Goal: Task Accomplishment & Management: Complete application form

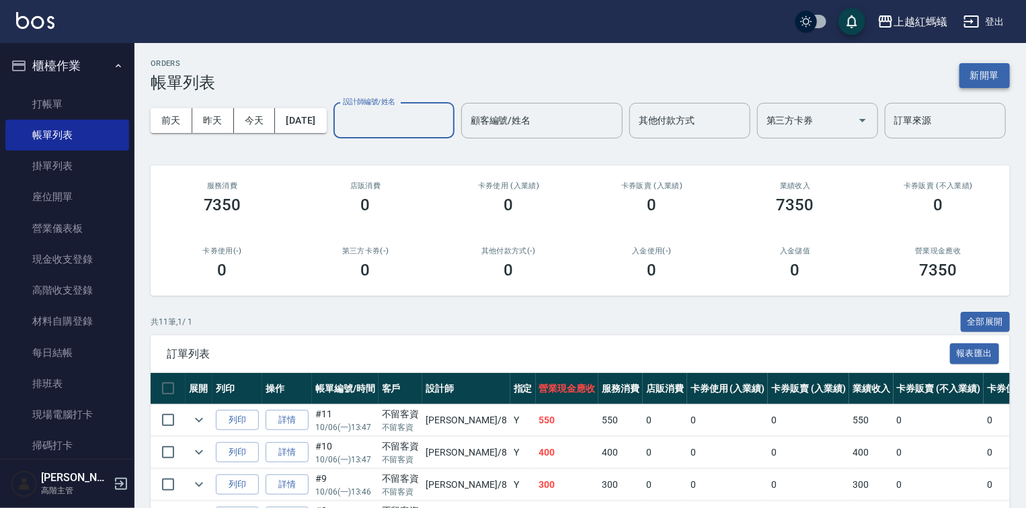
click at [985, 81] on button "新開單" at bounding box center [984, 75] width 50 height 25
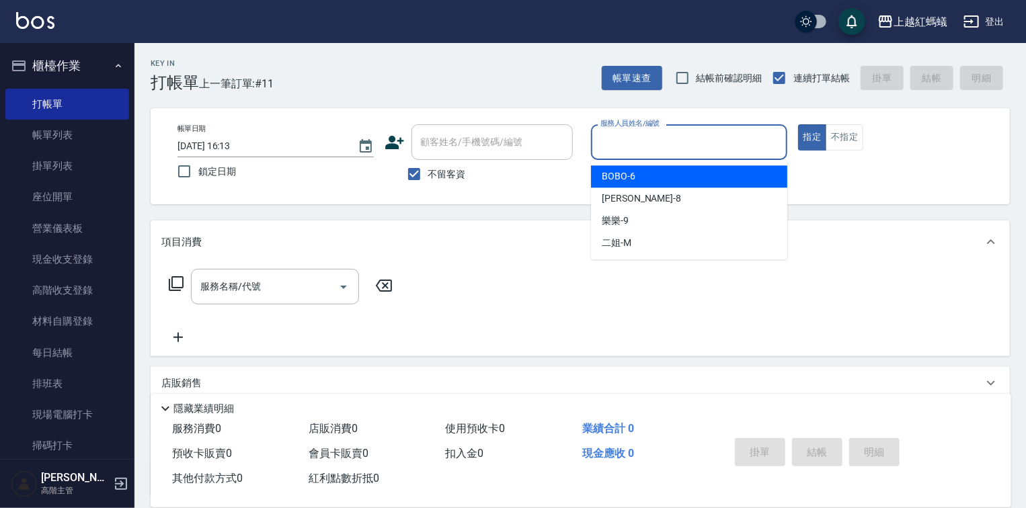
click at [696, 140] on input "服務人員姓名/編號" at bounding box center [689, 142] width 184 height 24
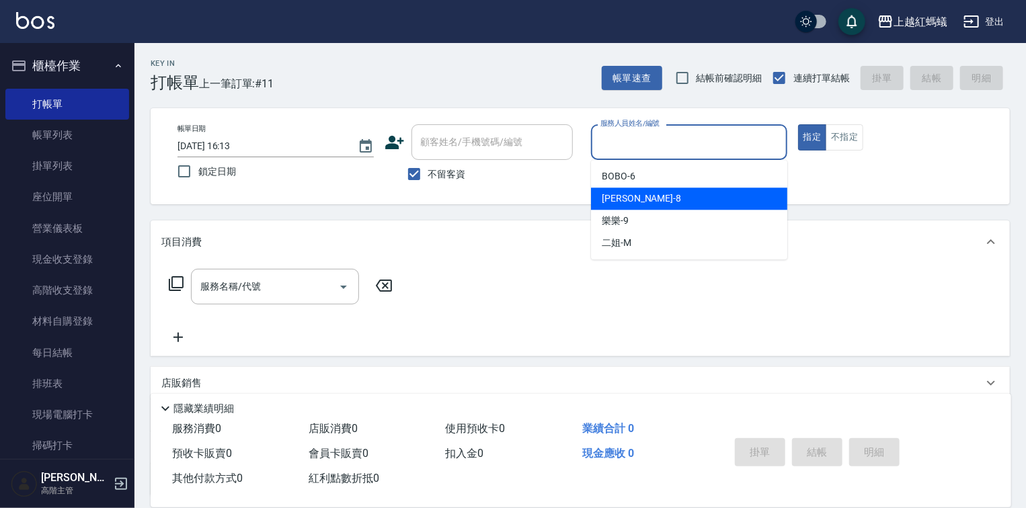
click at [634, 205] on div "[PERSON_NAME] -8" at bounding box center [689, 199] width 196 height 22
type input "[PERSON_NAME]-8"
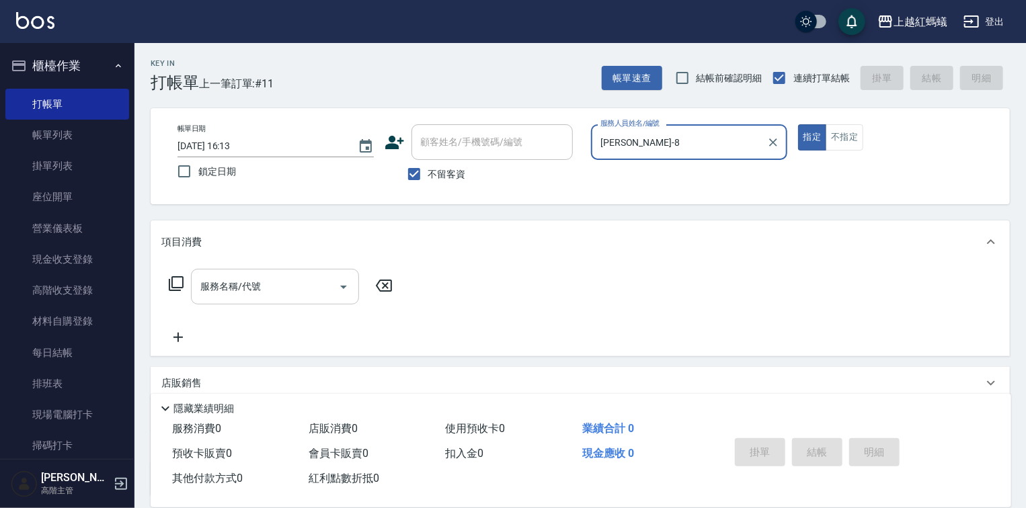
click at [269, 285] on input "服務名稱/代號" at bounding box center [265, 287] width 136 height 24
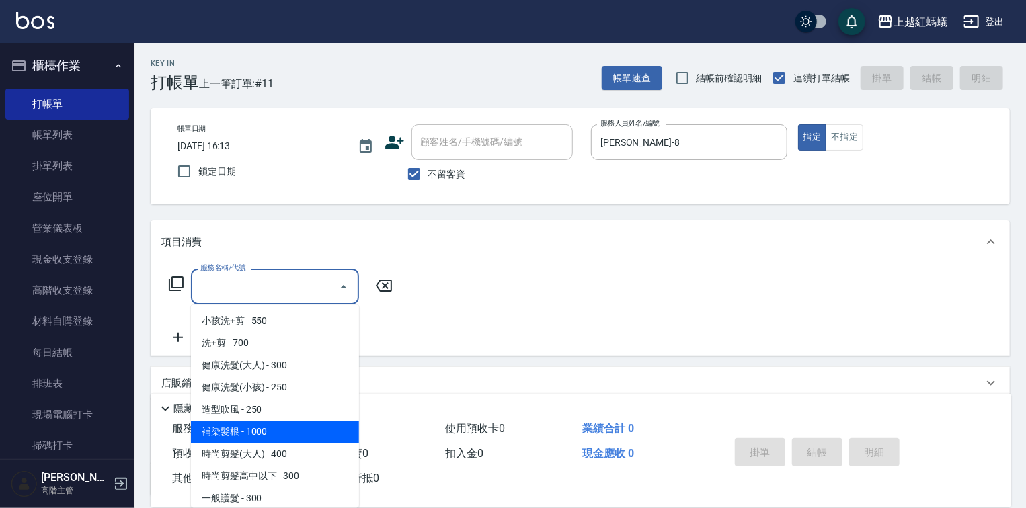
click at [261, 426] on span "補染髮根 - 1000" at bounding box center [275, 432] width 168 height 22
type input "補染髮根(204)"
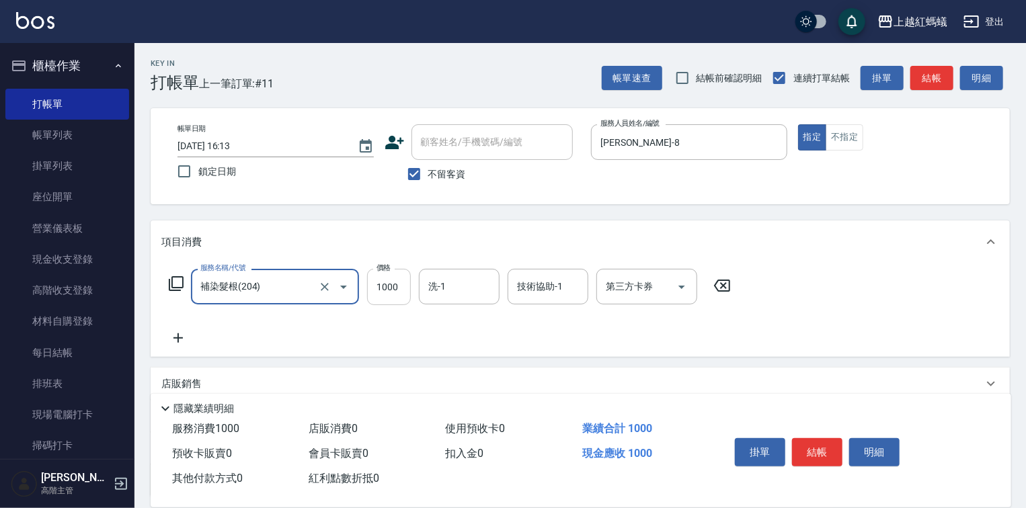
click at [368, 287] on input "1000" at bounding box center [389, 287] width 44 height 36
type input "1100"
click at [809, 442] on button "結帳" at bounding box center [817, 452] width 50 height 28
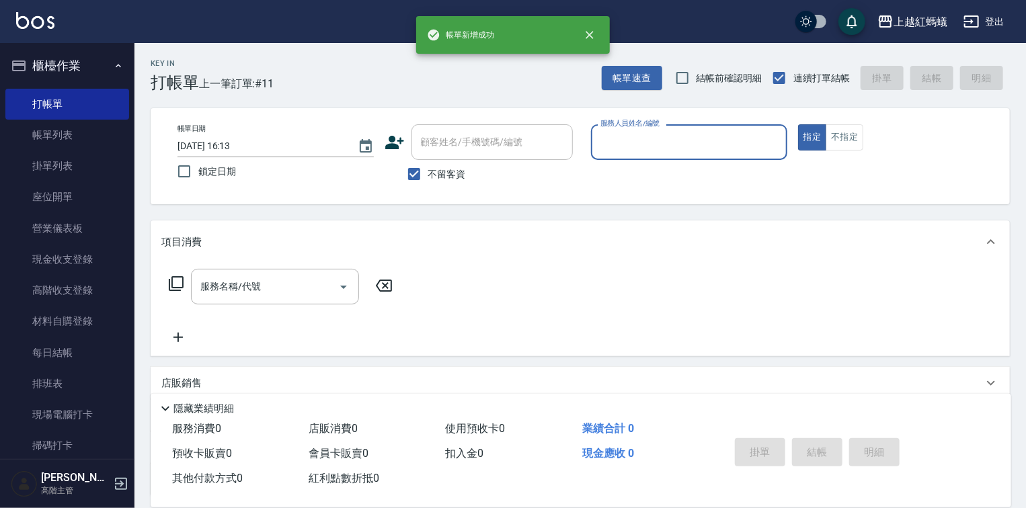
click at [648, 143] on input "服務人員姓名/編號" at bounding box center [689, 142] width 184 height 24
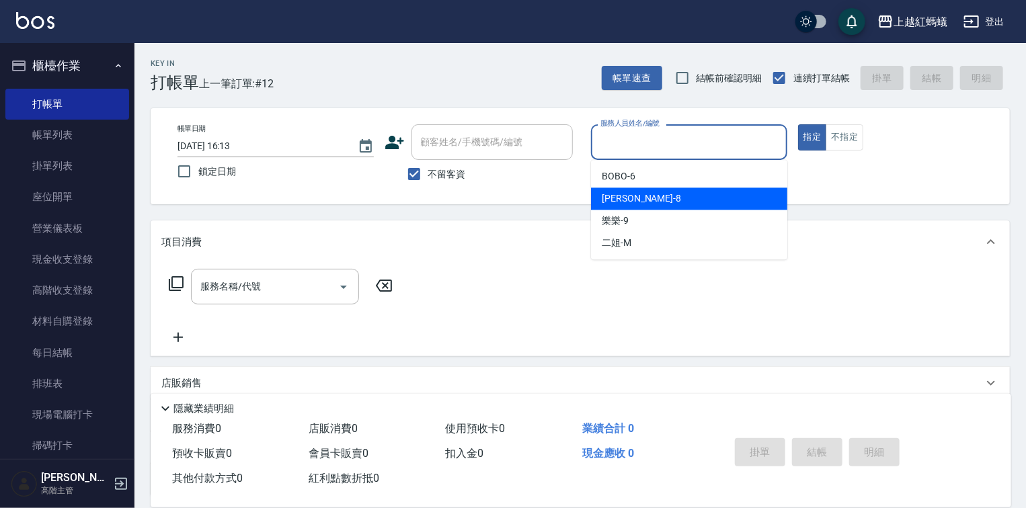
click at [658, 188] on div "[PERSON_NAME] -8" at bounding box center [689, 199] width 196 height 22
type input "[PERSON_NAME]-8"
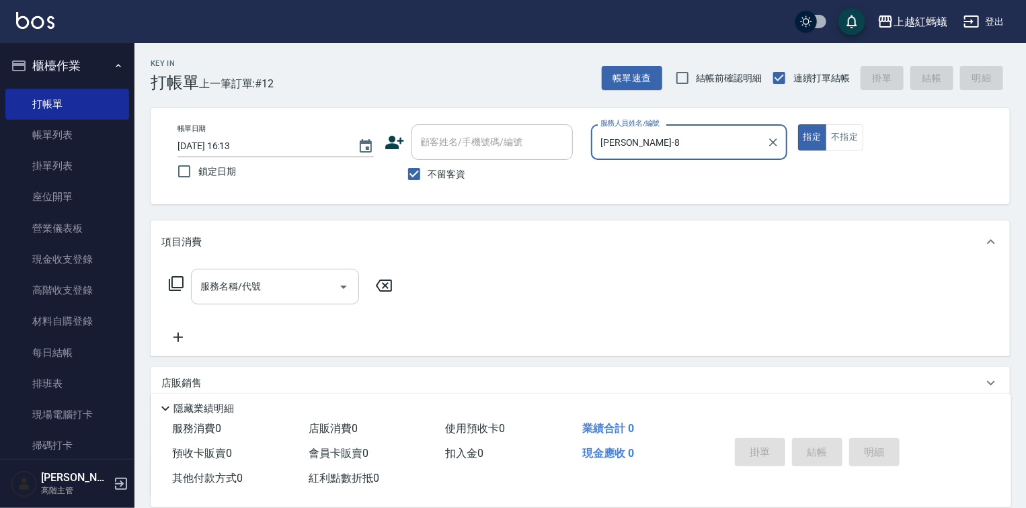
click at [252, 276] on div "服務名稱/代號" at bounding box center [275, 287] width 168 height 36
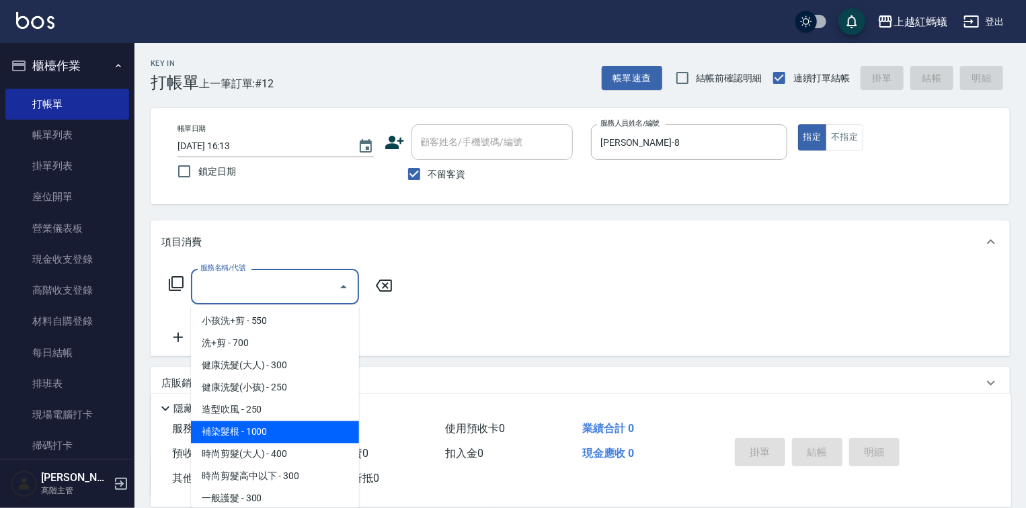
click at [249, 427] on span "補染髮根 - 1000" at bounding box center [275, 432] width 168 height 22
type input "補染髮根(204)"
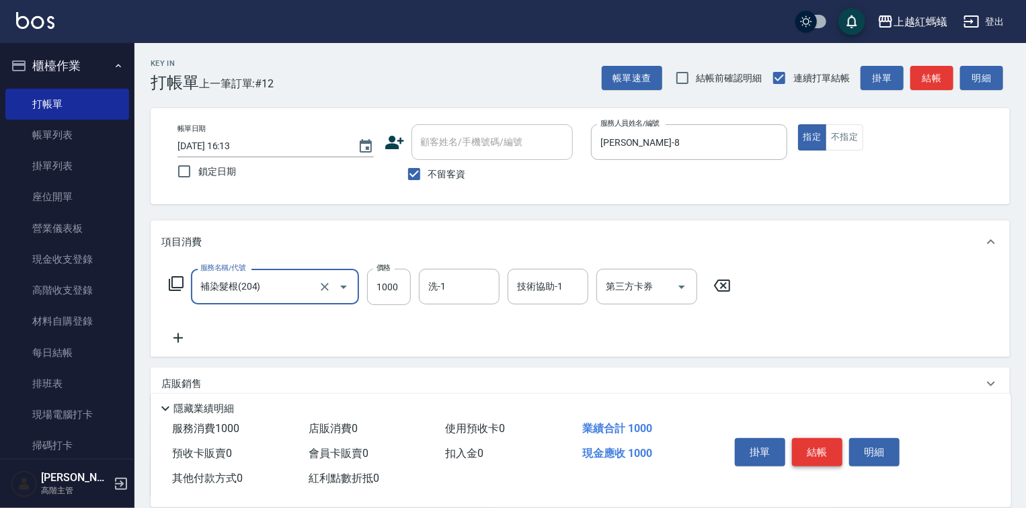
click at [813, 441] on button "結帳" at bounding box center [817, 452] width 50 height 28
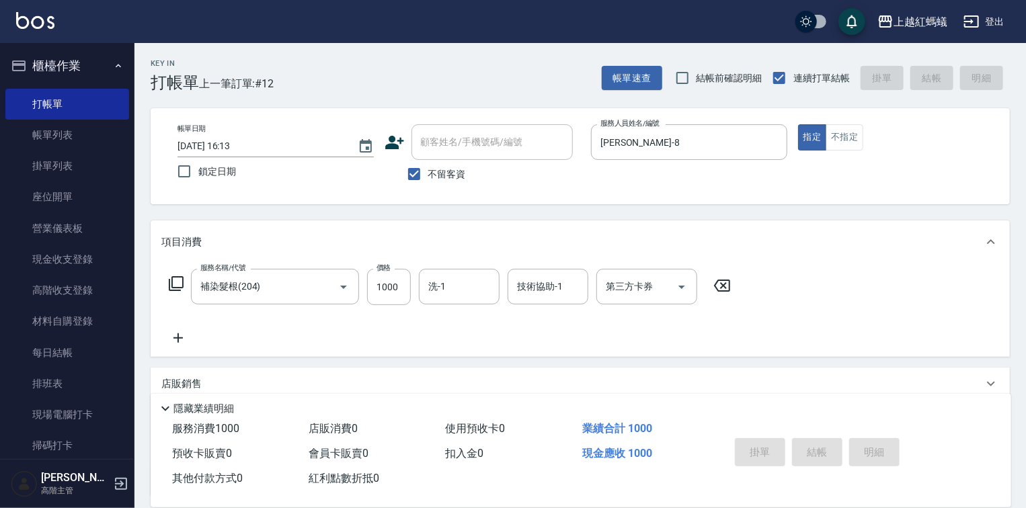
type input "[DATE] 16:14"
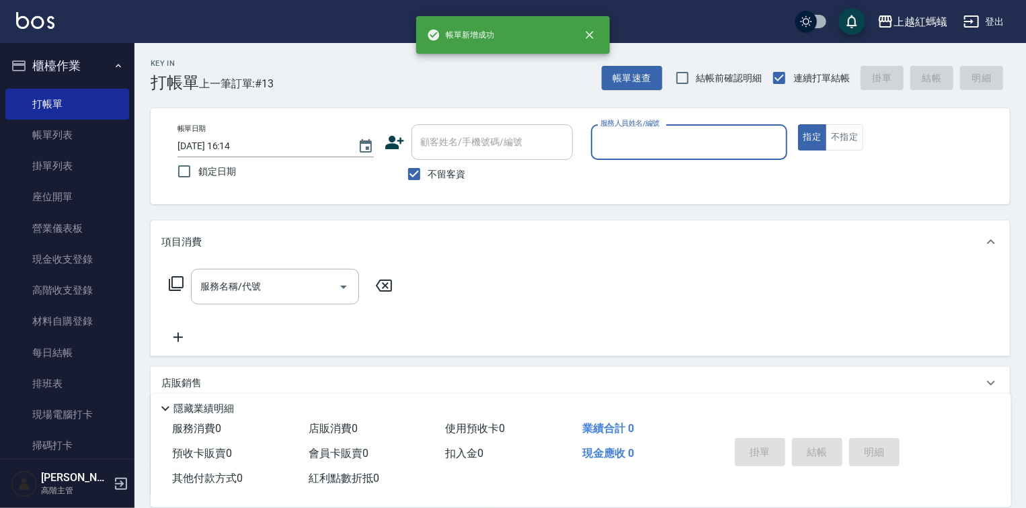
click at [641, 151] on input "服務人員姓名/編號" at bounding box center [689, 142] width 184 height 24
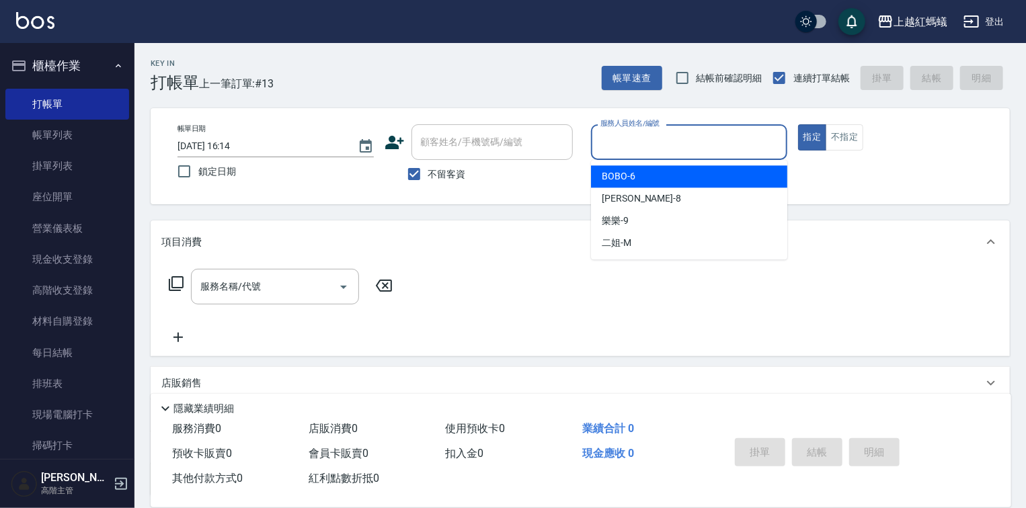
click at [663, 175] on div "BOBO -6" at bounding box center [689, 176] width 196 height 22
type input "BOBO-6"
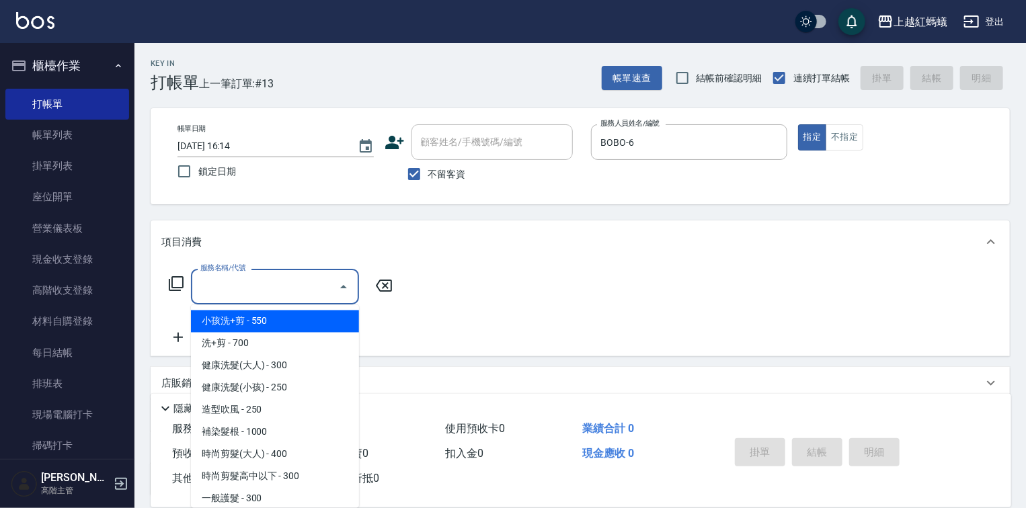
click at [292, 280] on input "服務名稱/代號" at bounding box center [265, 287] width 136 height 24
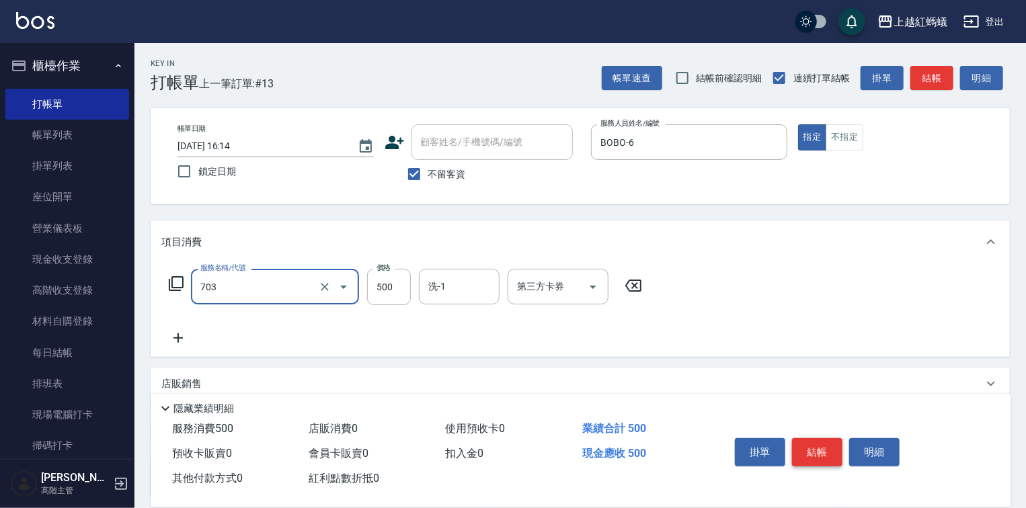
type input "[PERSON_NAME]兩段頭皮養護(703)"
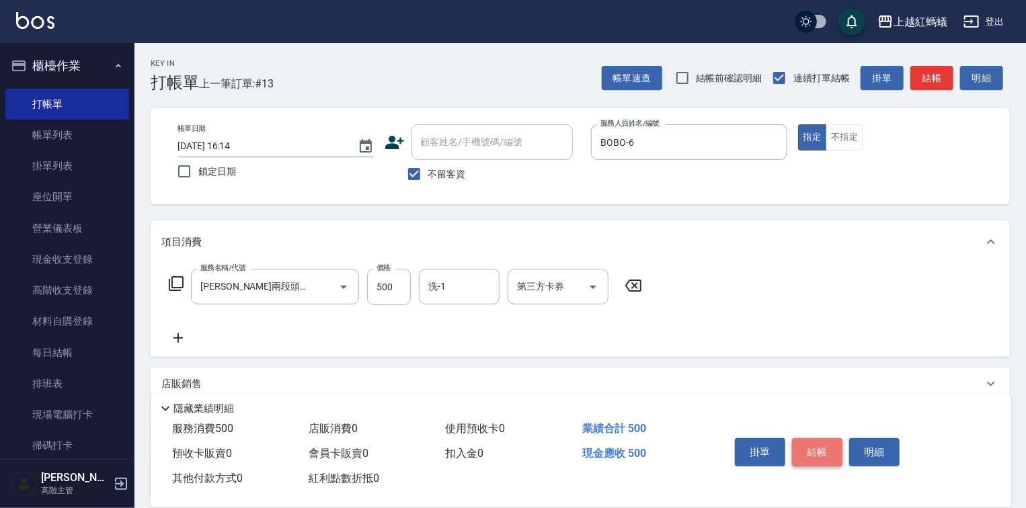
click at [805, 444] on button "結帳" at bounding box center [817, 452] width 50 height 28
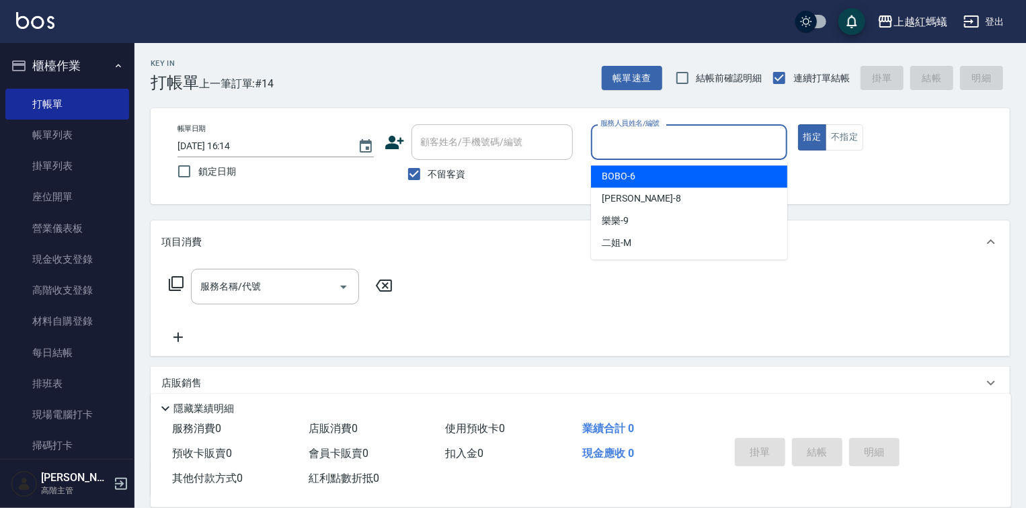
click at [649, 138] on input "服務人員姓名/編號" at bounding box center [689, 142] width 184 height 24
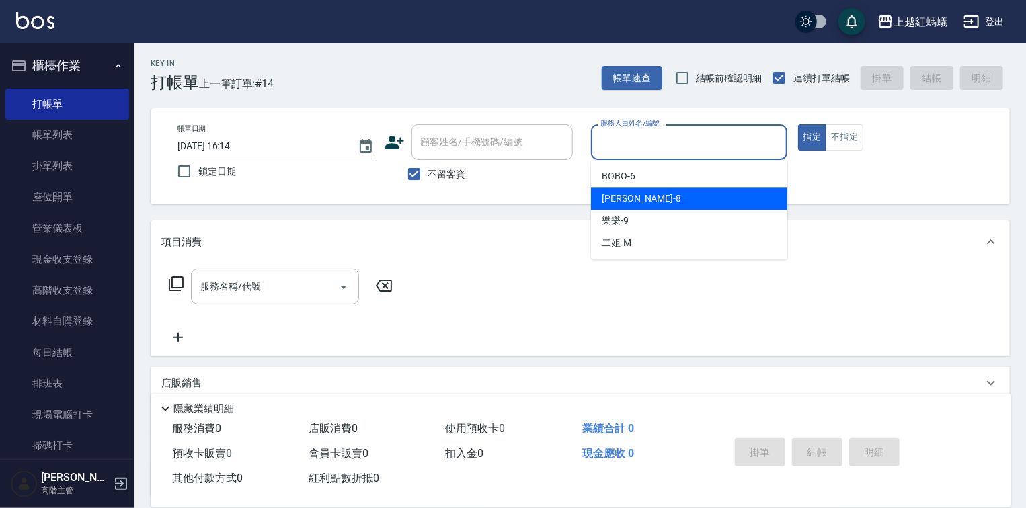
click at [666, 198] on div "[PERSON_NAME] -8" at bounding box center [689, 199] width 196 height 22
type input "[PERSON_NAME]-8"
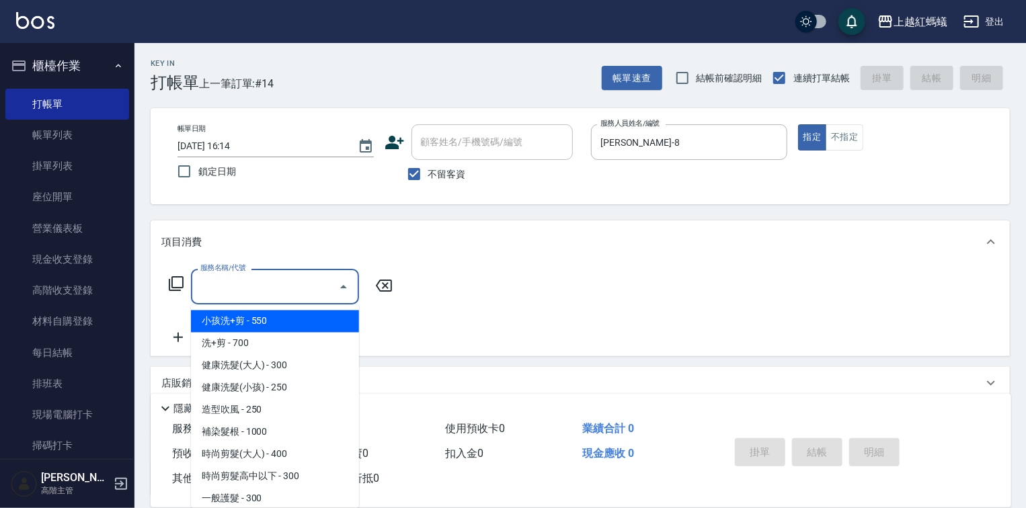
click at [234, 291] on input "服務名稱/代號" at bounding box center [265, 287] width 136 height 24
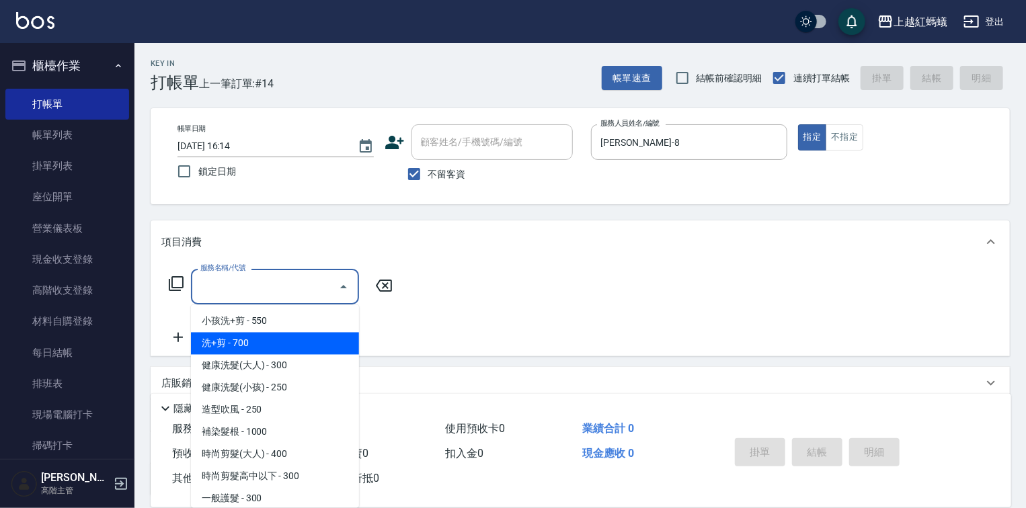
click at [228, 339] on span "洗+剪 - 700" at bounding box center [275, 344] width 168 height 22
type input "洗+剪(200)"
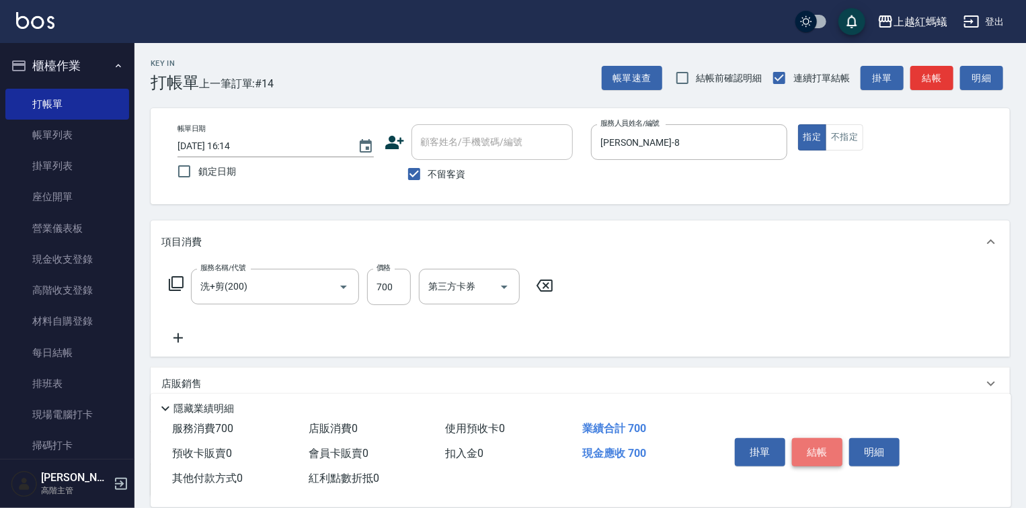
click at [820, 442] on button "結帳" at bounding box center [817, 452] width 50 height 28
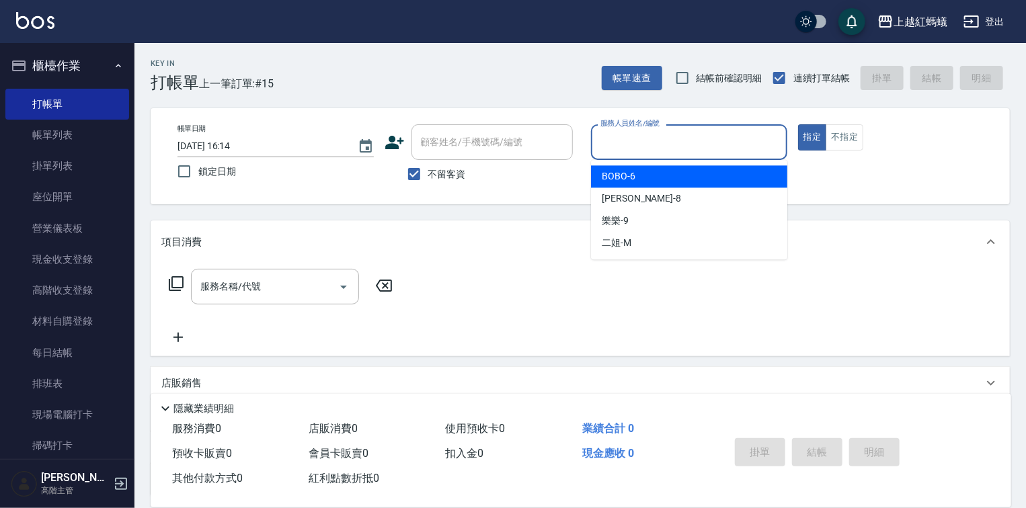
click at [643, 151] on input "服務人員姓名/編號" at bounding box center [689, 142] width 184 height 24
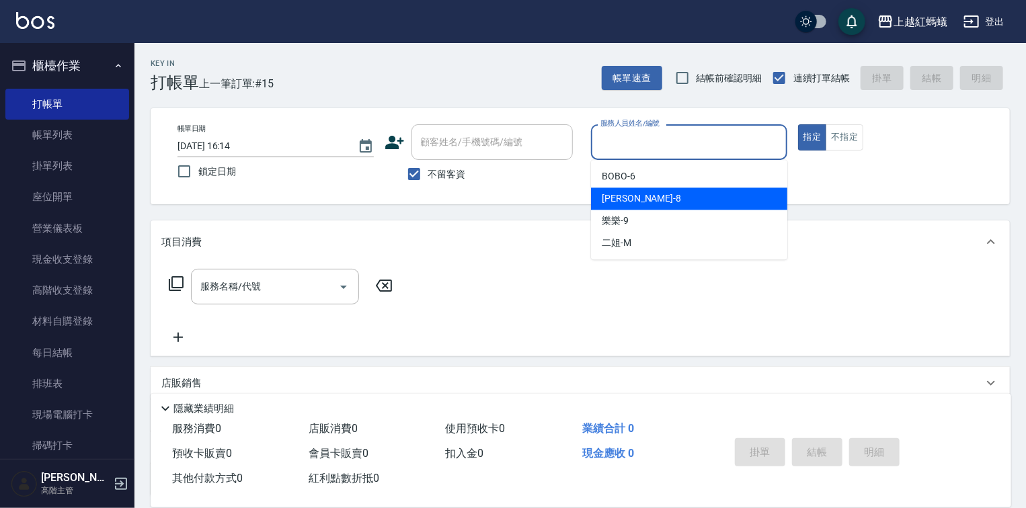
click at [642, 194] on div "[PERSON_NAME] -8" at bounding box center [689, 199] width 196 height 22
type input "[PERSON_NAME]-8"
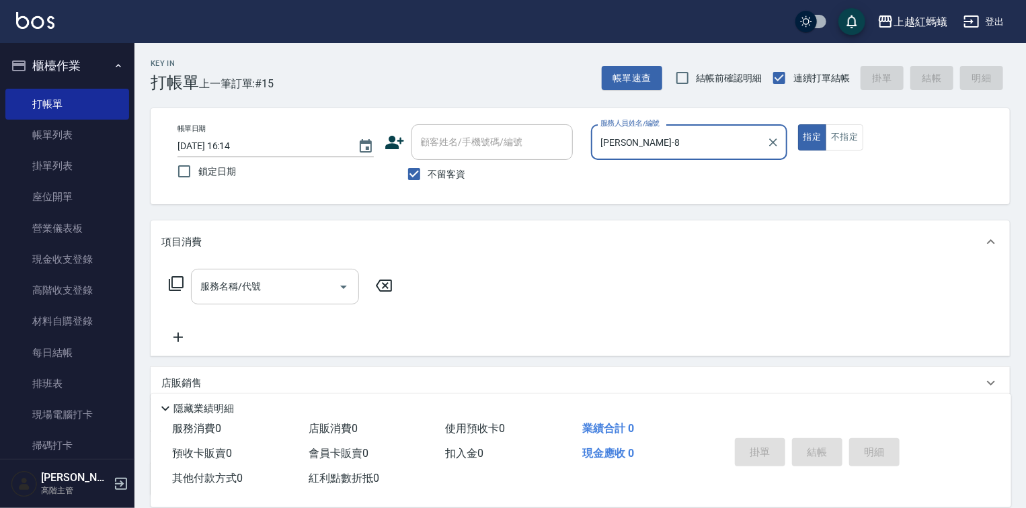
click at [295, 300] on div "服務名稱/代號" at bounding box center [275, 287] width 168 height 36
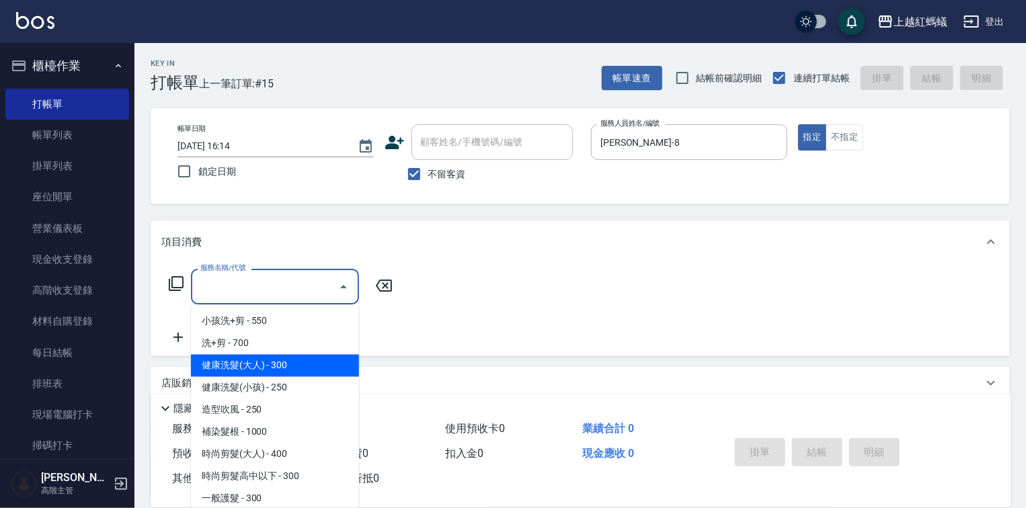
click at [305, 370] on span "健康洗髮(大人) - 300" at bounding box center [275, 366] width 168 height 22
type input "健康洗髮(大人)(201)"
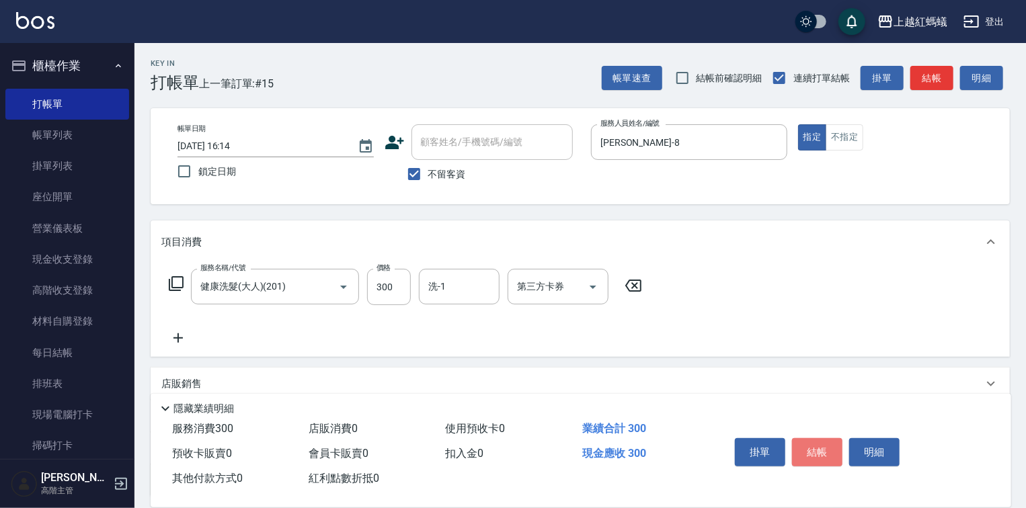
click at [809, 448] on button "結帳" at bounding box center [817, 452] width 50 height 28
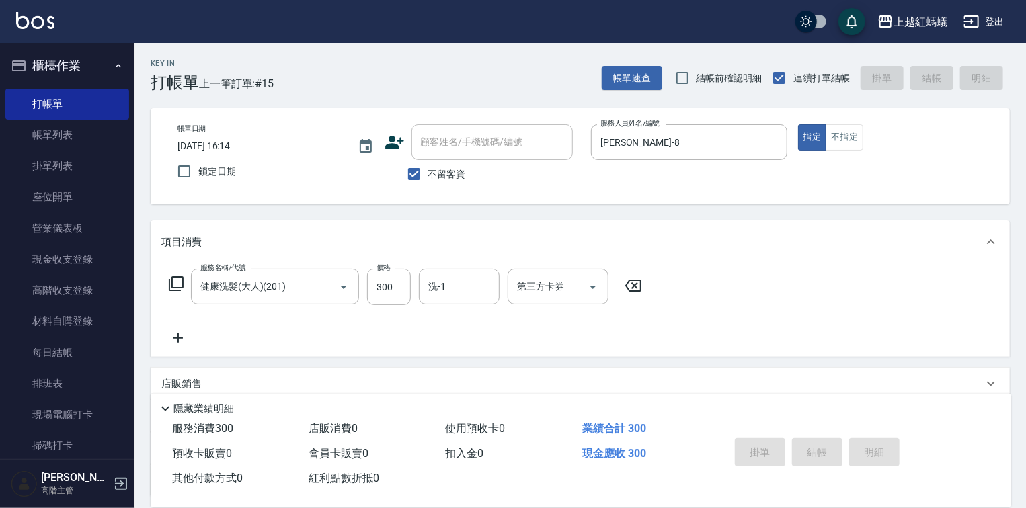
type input "[DATE] 16:15"
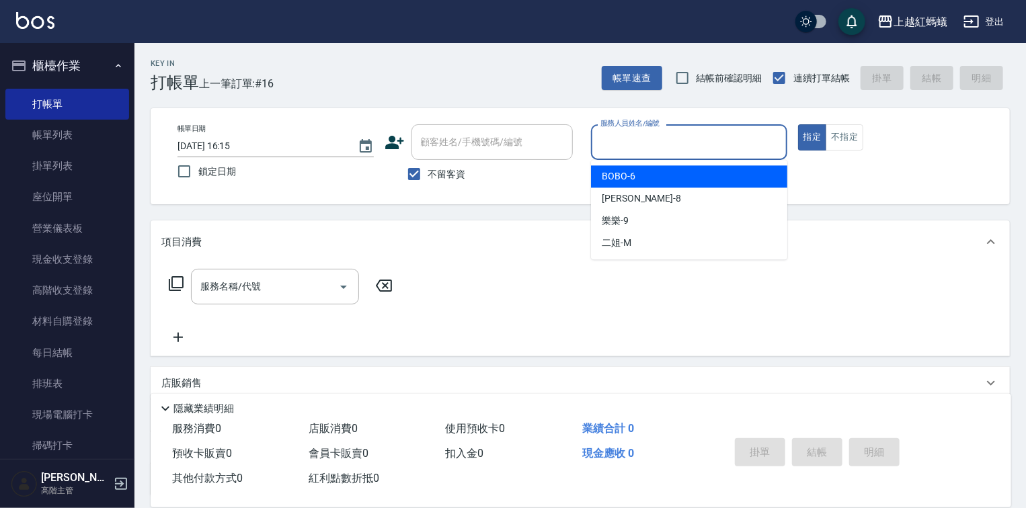
click at [702, 137] on input "服務人員姓名/編號" at bounding box center [689, 142] width 184 height 24
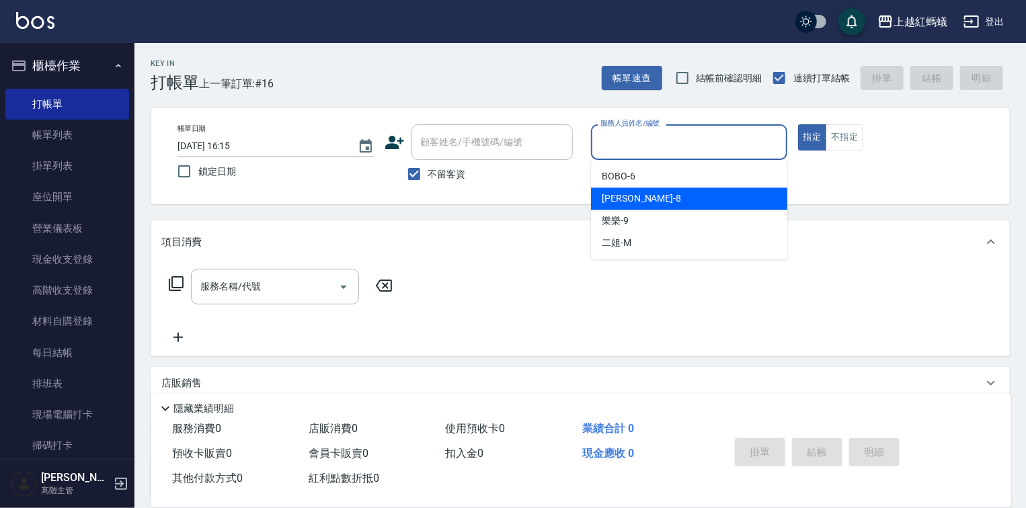
click at [645, 199] on div "[PERSON_NAME] -8" at bounding box center [689, 199] width 196 height 22
type input "[PERSON_NAME]-8"
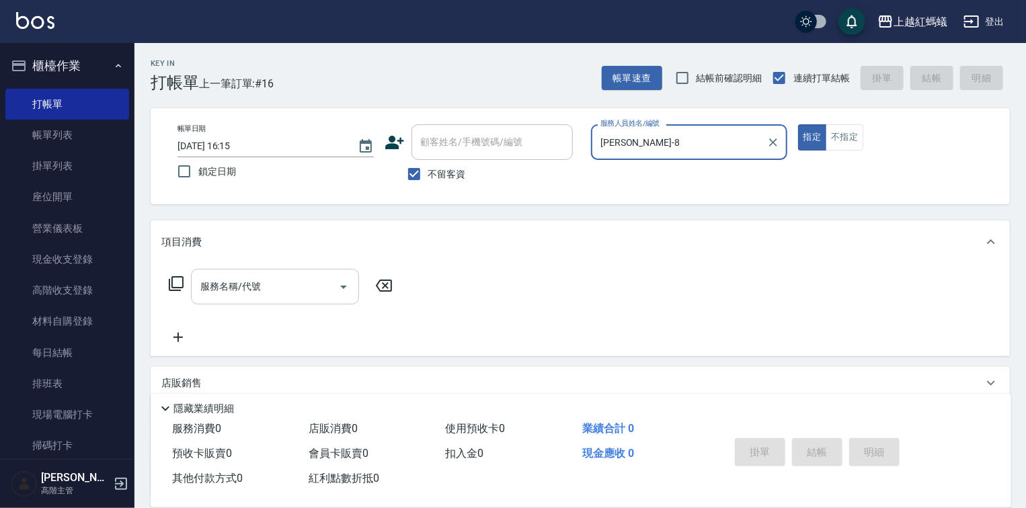
click at [282, 272] on div "服務名稱/代號" at bounding box center [275, 287] width 168 height 36
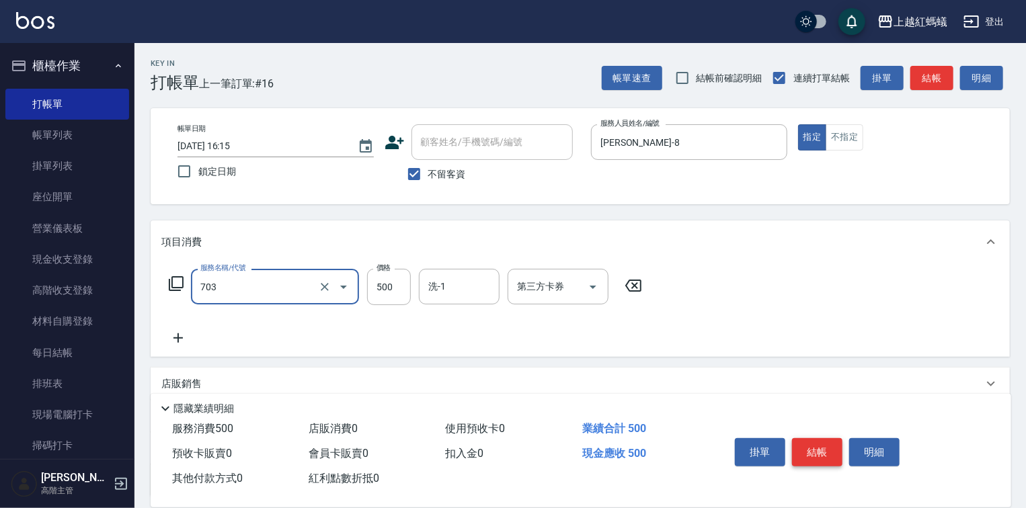
type input "[PERSON_NAME]兩段頭皮養護(703)"
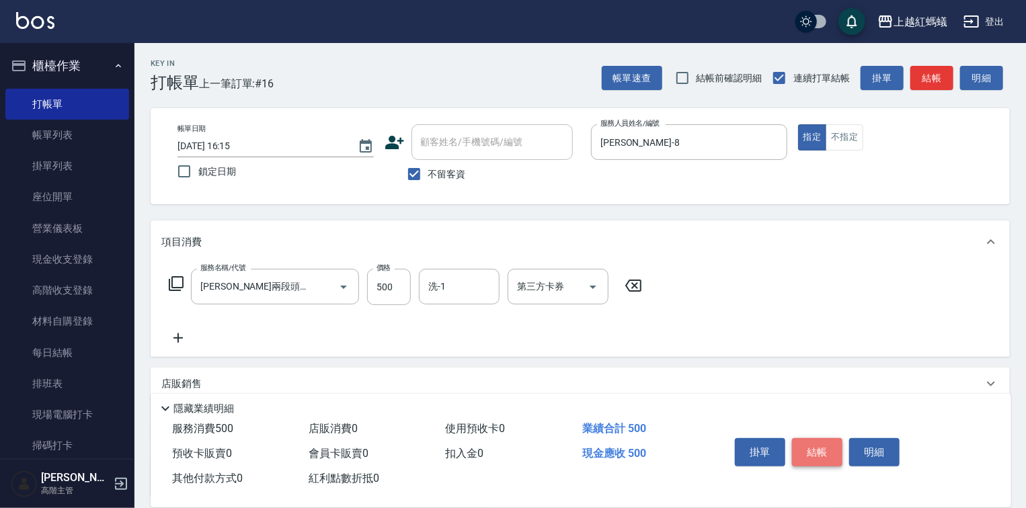
click at [827, 442] on button "結帳" at bounding box center [817, 452] width 50 height 28
type input "[DATE] 16:16"
